Goal: Complete application form: Complete application form

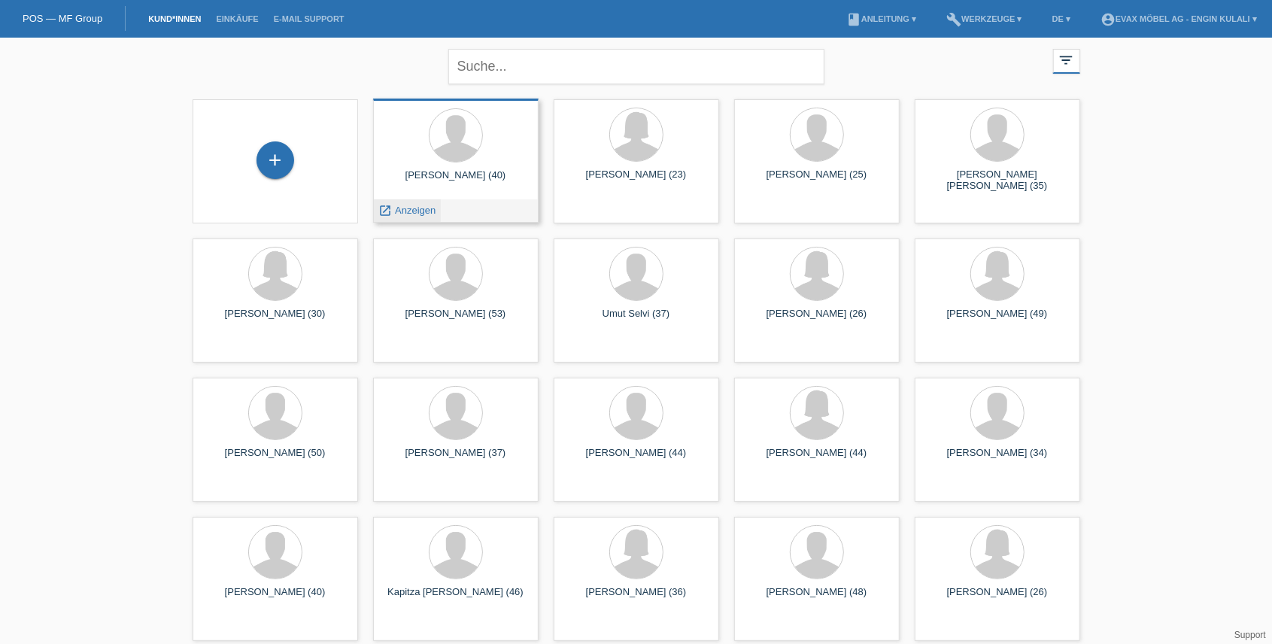
click at [415, 206] on span "Anzeigen" at bounding box center [415, 210] width 41 height 11
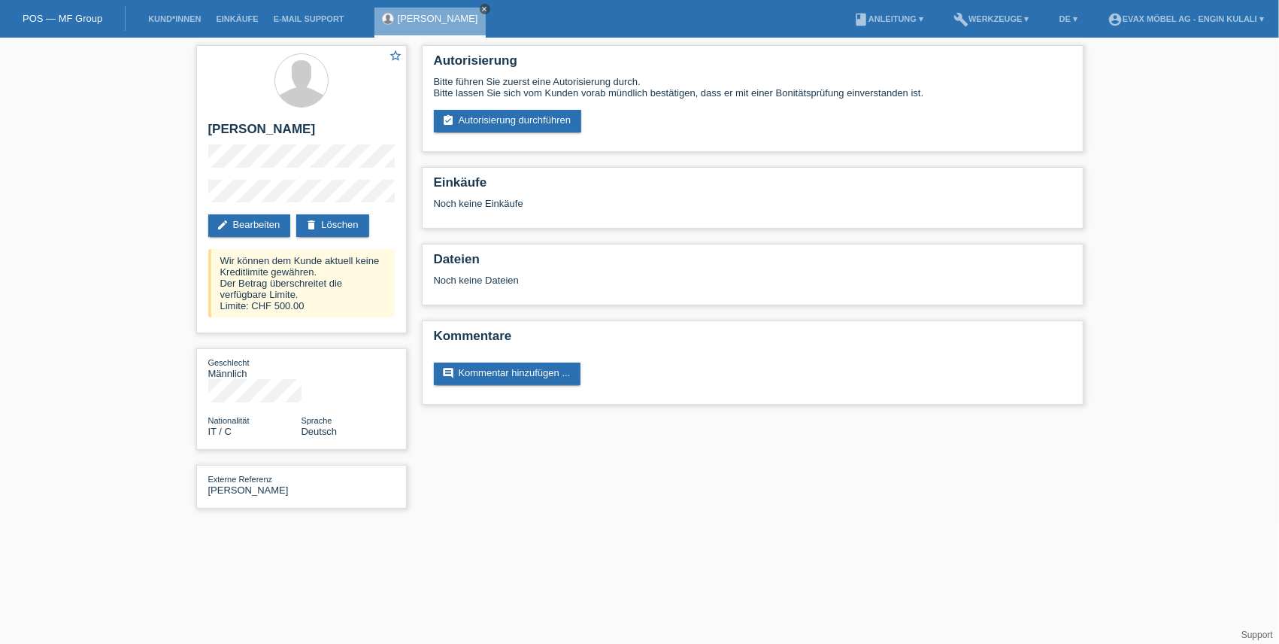
click at [481, 8] on icon "close" at bounding box center [485, 9] width 8 height 8
click at [164, 22] on link "Kund*innen" at bounding box center [175, 18] width 68 height 9
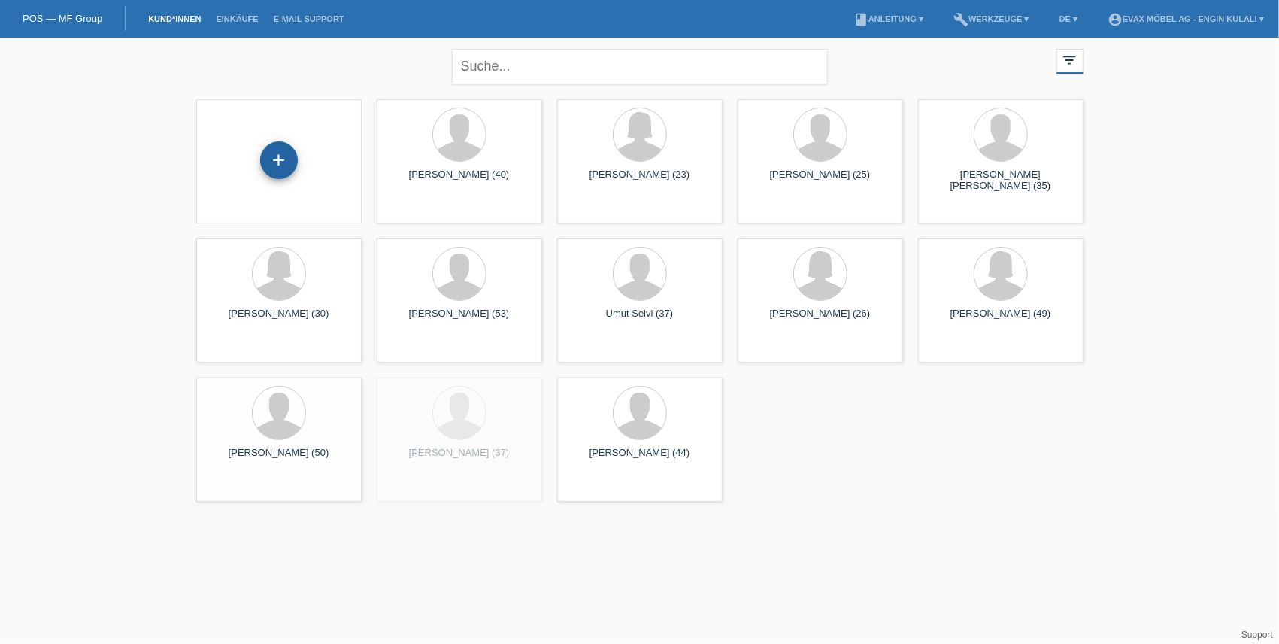
click at [293, 159] on div "+" at bounding box center [278, 161] width 141 height 40
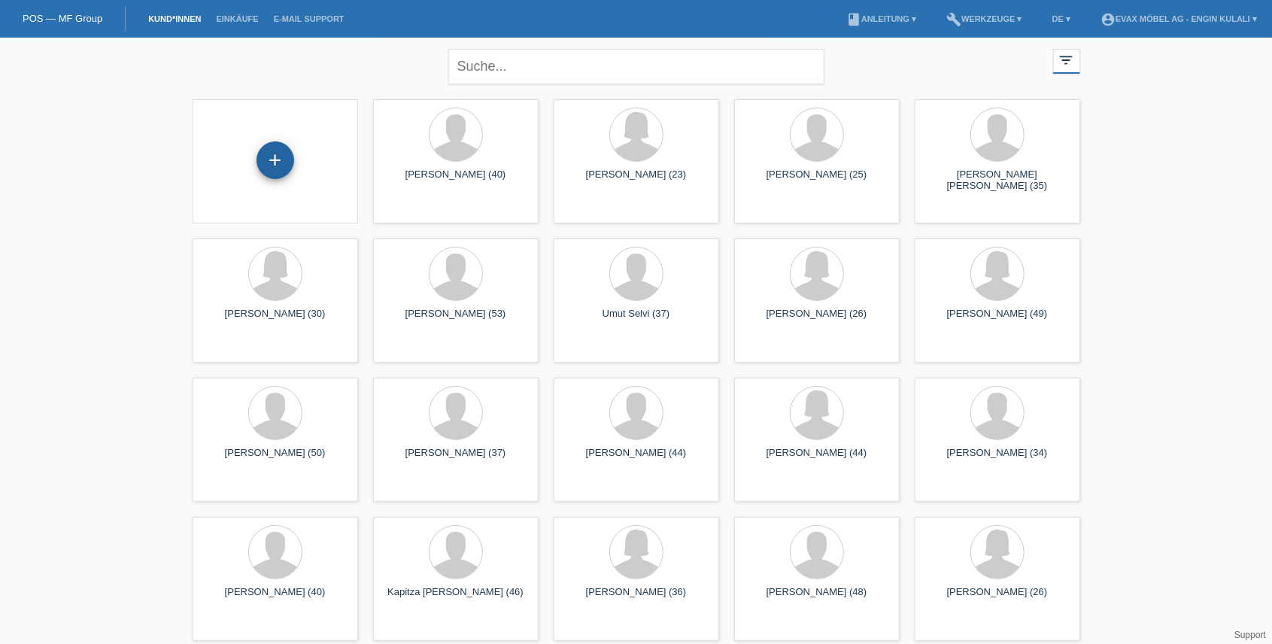
click at [274, 165] on div "+" at bounding box center [275, 160] width 38 height 38
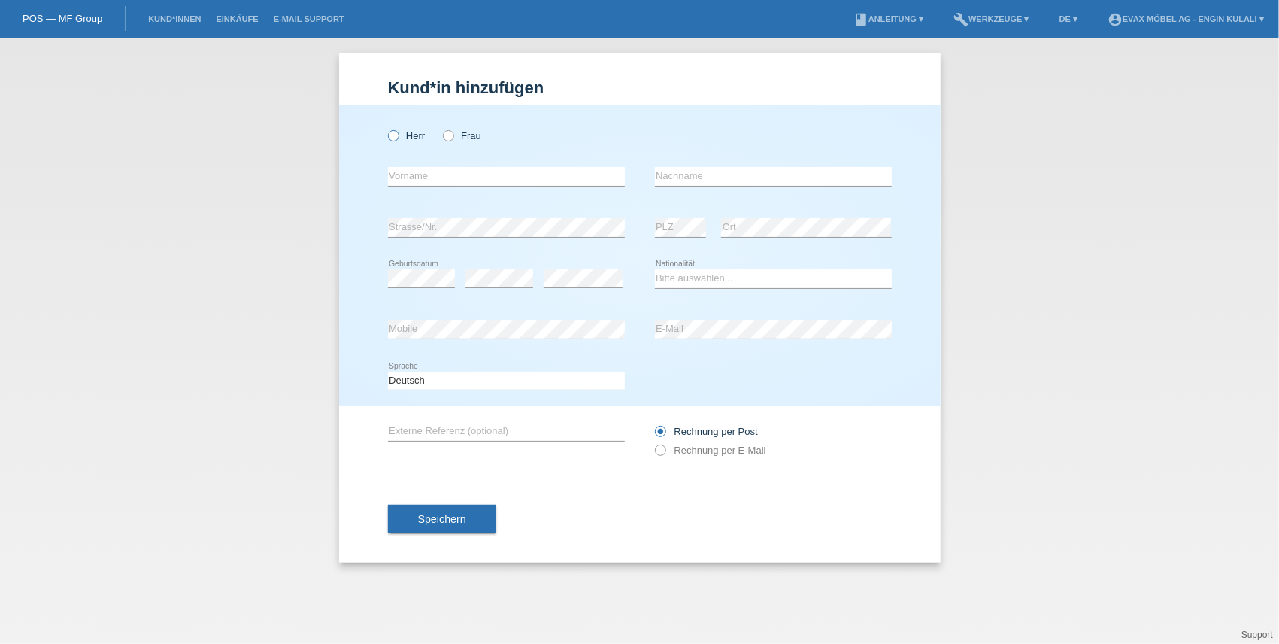
click at [385, 128] on icon at bounding box center [385, 128] width 0 height 0
click at [397, 137] on input "Herr" at bounding box center [393, 135] width 10 height 10
radio input "true"
click at [421, 169] on input "text" at bounding box center [506, 176] width 237 height 19
type input "[PERSON_NAME]"
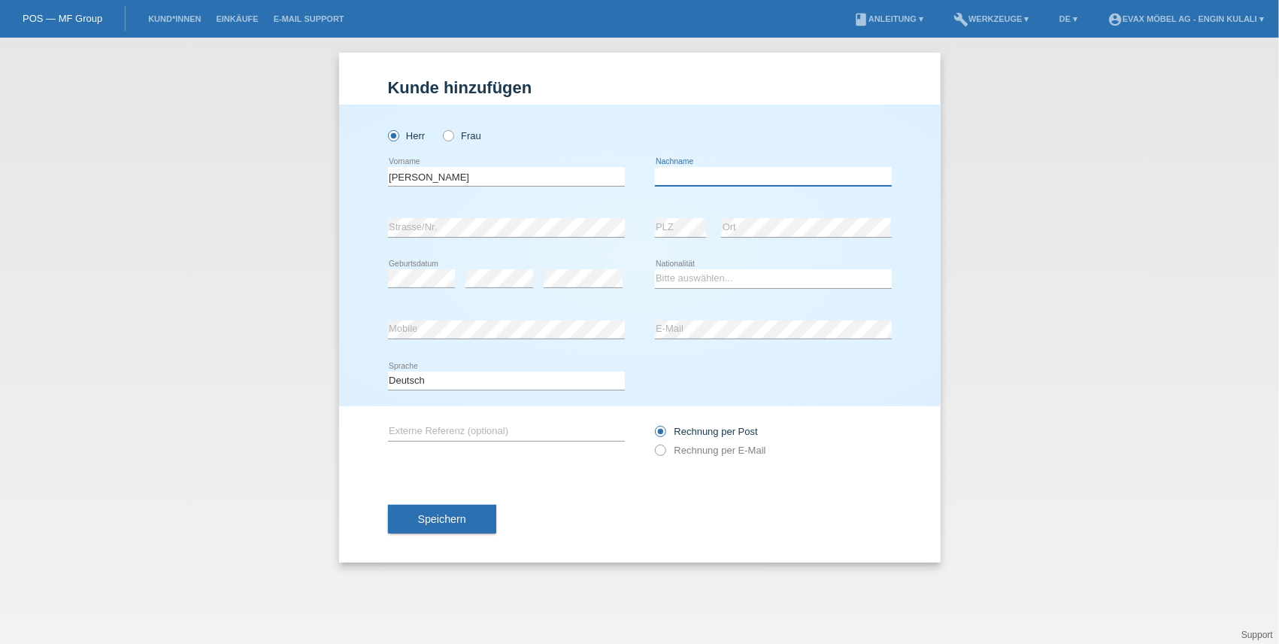
click at [706, 180] on input "text" at bounding box center [773, 176] width 237 height 19
type input "Kesci"
click at [695, 278] on select "Bitte auswählen... Schweiz Deutschland Liechtenstein Österreich ------------ Af…" at bounding box center [773, 278] width 237 height 18
select select "LI"
click at [655, 269] on select "Bitte auswählen... Schweiz Deutschland Liechtenstein Österreich ------------ Af…" at bounding box center [773, 278] width 237 height 18
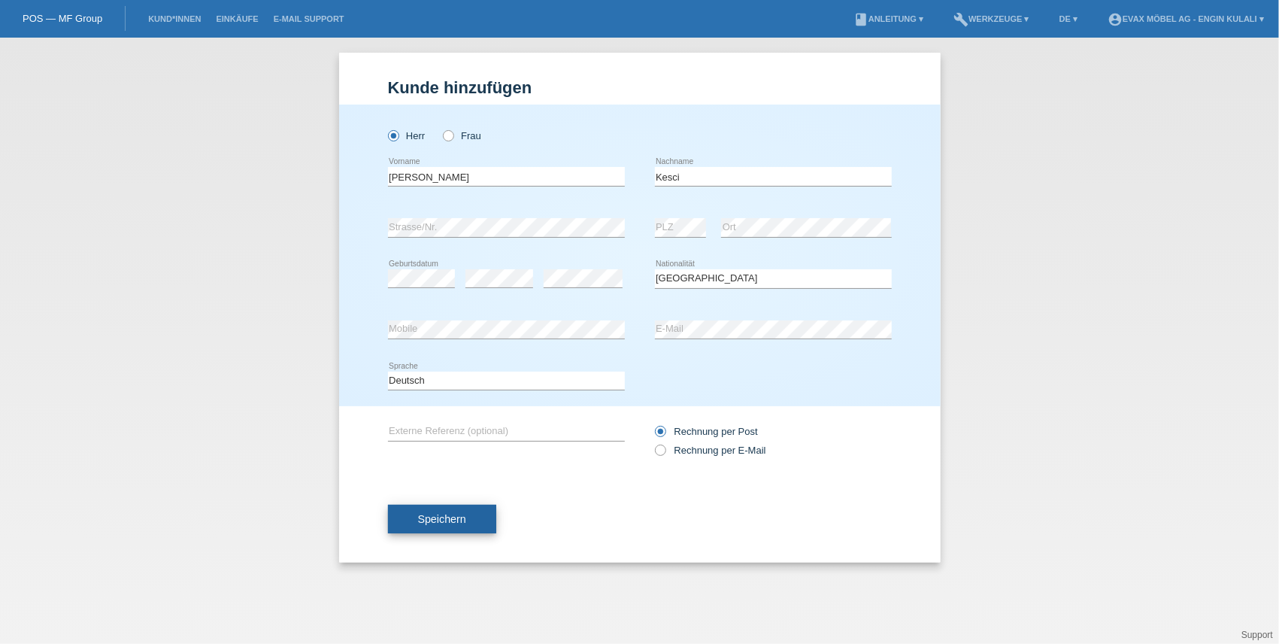
click at [444, 526] on button "Speichern" at bounding box center [442, 519] width 108 height 29
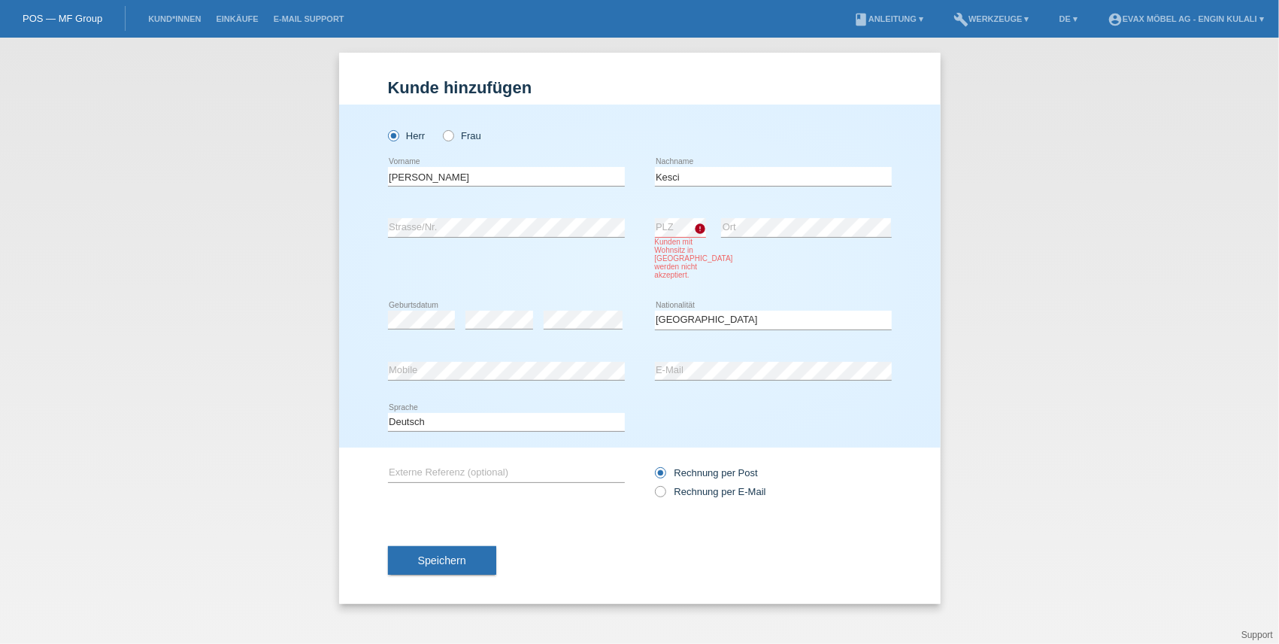
click at [648, 268] on div "error Strasse/Nr. error PLZ Kunden mit Wohnsitz in Lichtenstein werden nicht ak…" at bounding box center [640, 248] width 504 height 93
click at [693, 314] on select "Bitte auswählen... Schweiz Deutschland Liechtenstein Österreich ------------ Af…" at bounding box center [773, 320] width 237 height 18
click at [633, 295] on div "error Strasse/Nr. error PLZ Kunden mit Wohnsitz in Lichtenstein werden nicht ak…" at bounding box center [640, 248] width 504 height 93
click at [474, 557] on button "Speichern" at bounding box center [442, 560] width 108 height 29
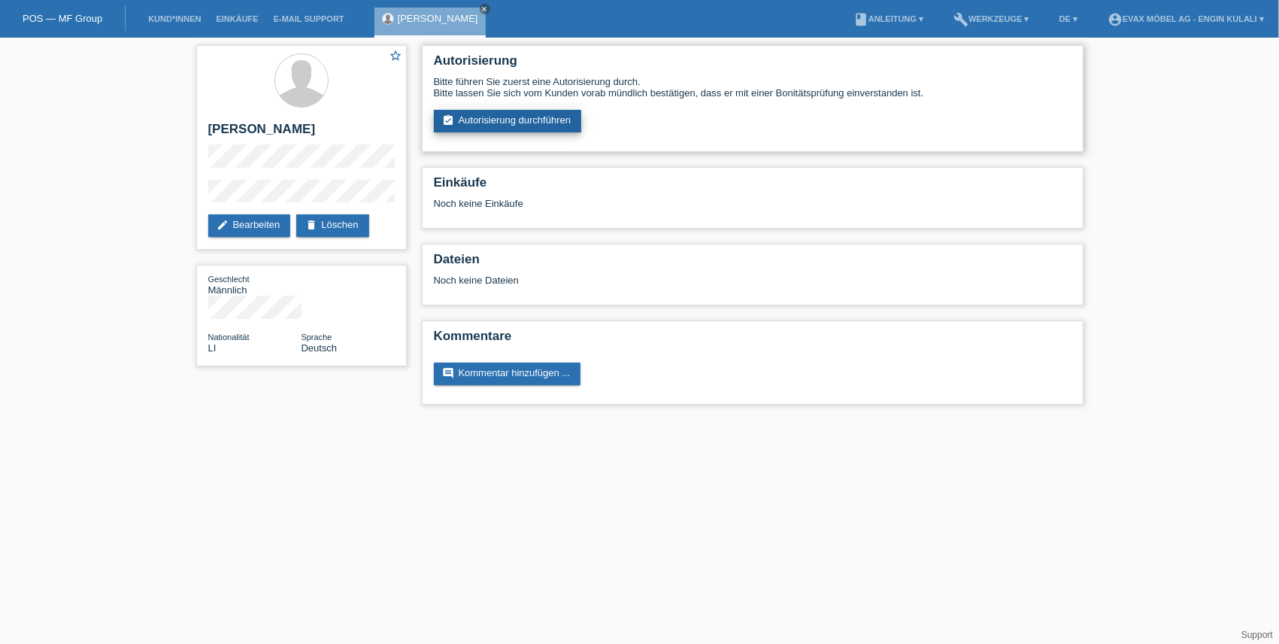
click at [529, 126] on link "assignment_turned_in Autorisierung durchführen" at bounding box center [508, 121] width 148 height 23
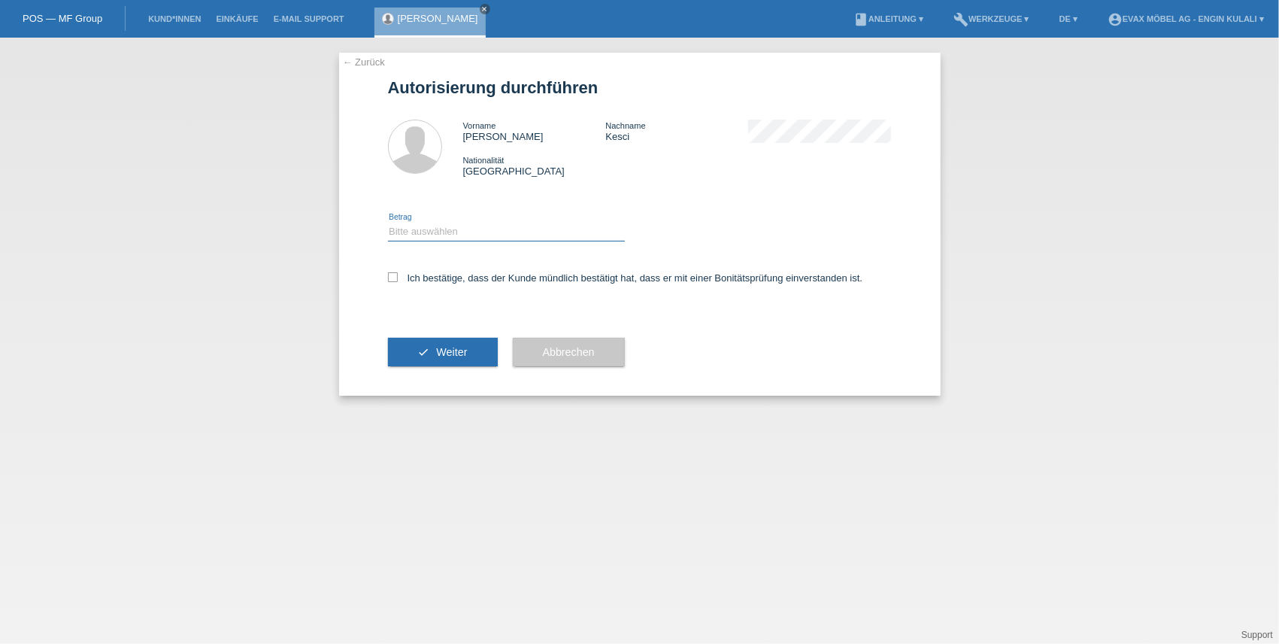
click at [431, 235] on select "Bitte auswählen CHF 1.00 - CHF 499.00 CHF 500.00 - CHF 1'999.00 CHF 2'000.00 - …" at bounding box center [506, 232] width 237 height 18
click at [388, 223] on select "Bitte auswählen CHF 1.00 - CHF 499.00 CHF 500.00 - CHF 1'999.00 CHF 2'000.00 - …" at bounding box center [506, 232] width 237 height 18
click at [436, 232] on select "Bitte auswählen CHF 1.00 - CHF 499.00 CHF 500.00 - CHF 1'999.00 CHF 2'000.00 - …" at bounding box center [506, 232] width 237 height 18
select select "3"
click at [388, 223] on select "Bitte auswählen CHF 1.00 - CHF 499.00 CHF 500.00 - CHF 1'999.00 CHF 2'000.00 - …" at bounding box center [506, 232] width 237 height 18
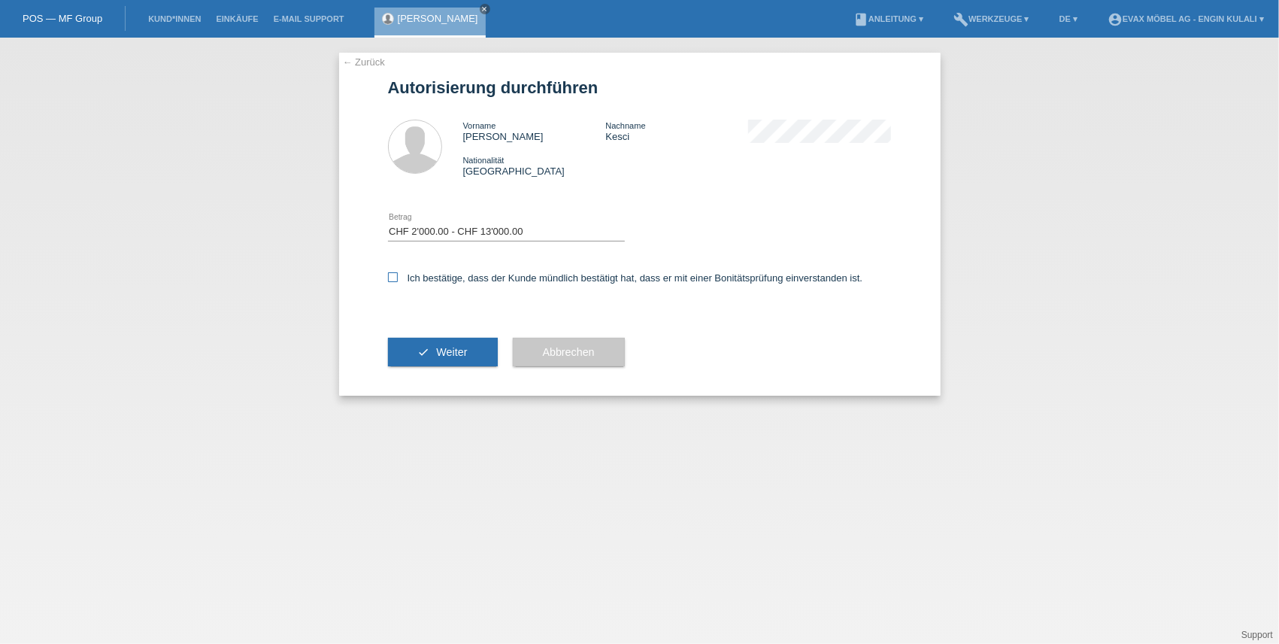
click at [397, 277] on icon at bounding box center [393, 277] width 10 height 10
click at [397, 277] on input "Ich bestätige, dass der Kunde mündlich bestätigt hat, dass er mit einer Bonität…" at bounding box center [393, 277] width 10 height 10
checkbox input "true"
click at [459, 359] on button "check Weiter" at bounding box center [443, 352] width 110 height 29
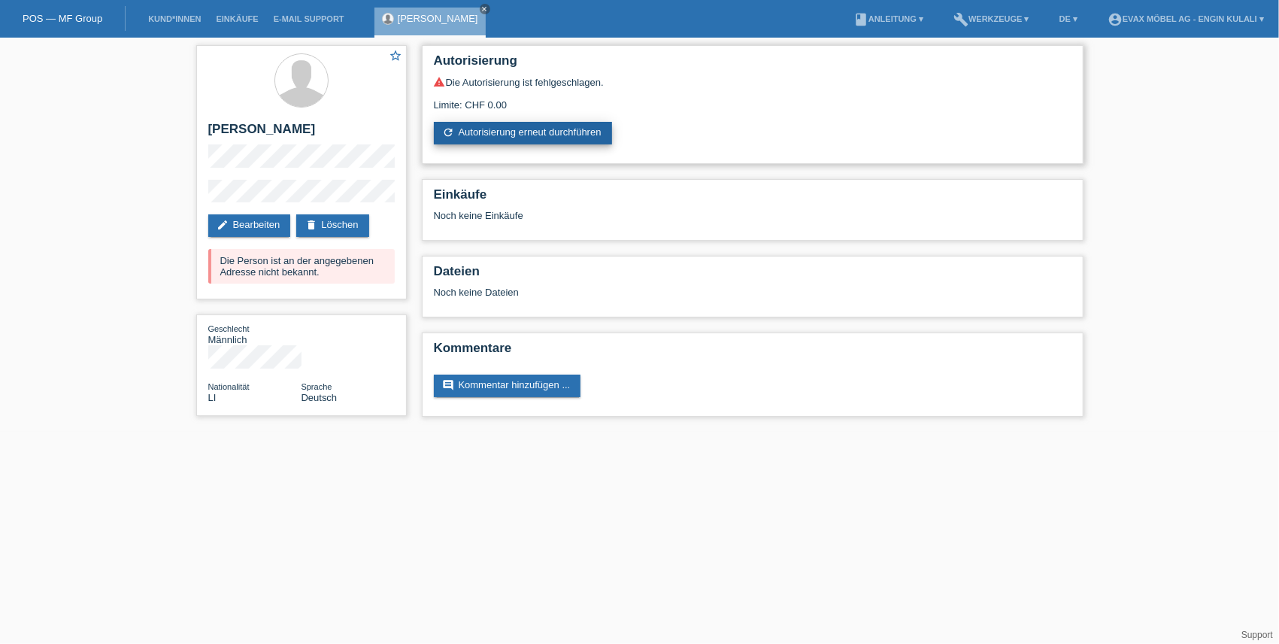
click at [497, 138] on link "refresh Autorisierung erneut durchführen" at bounding box center [523, 133] width 178 height 23
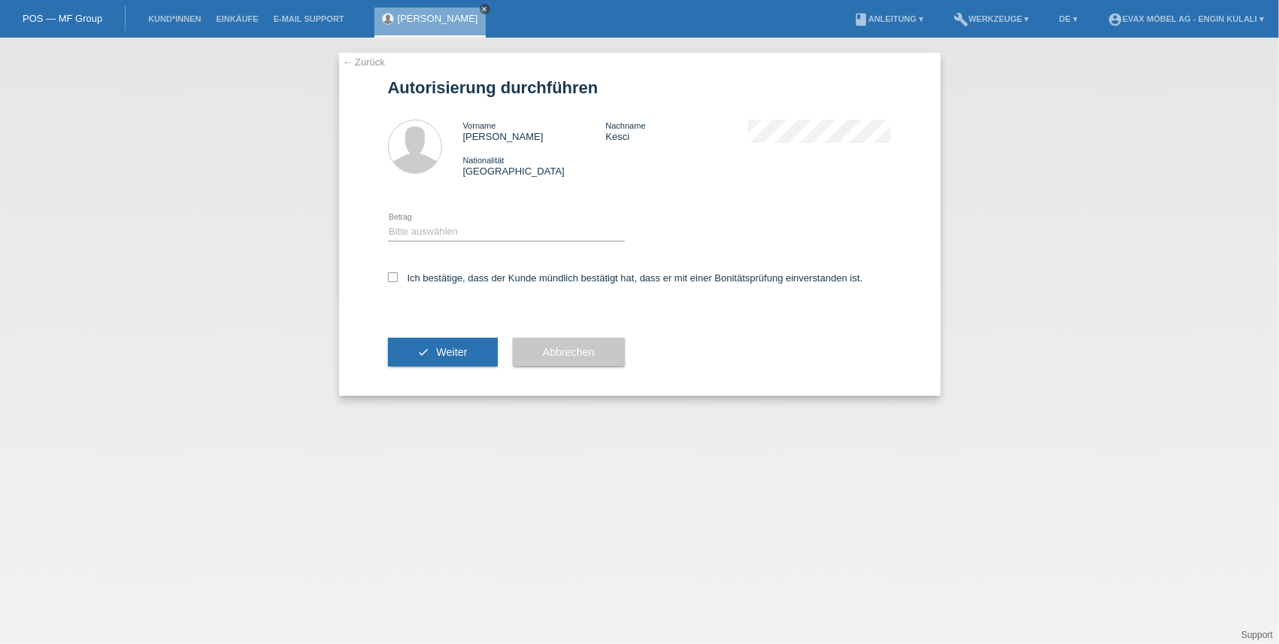
click at [481, 11] on icon "close" at bounding box center [485, 9] width 8 height 8
click at [207, 314] on div "← Zurück Autorisierung durchführen Vorname [PERSON_NAME] Nachname [PERSON_NAME]…" at bounding box center [639, 341] width 1279 height 606
